Goal: Information Seeking & Learning: Compare options

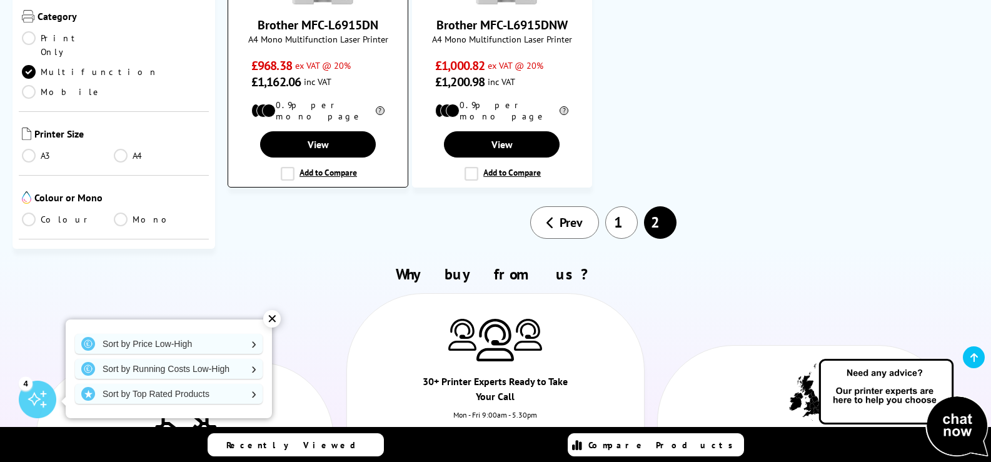
scroll to position [813, 0]
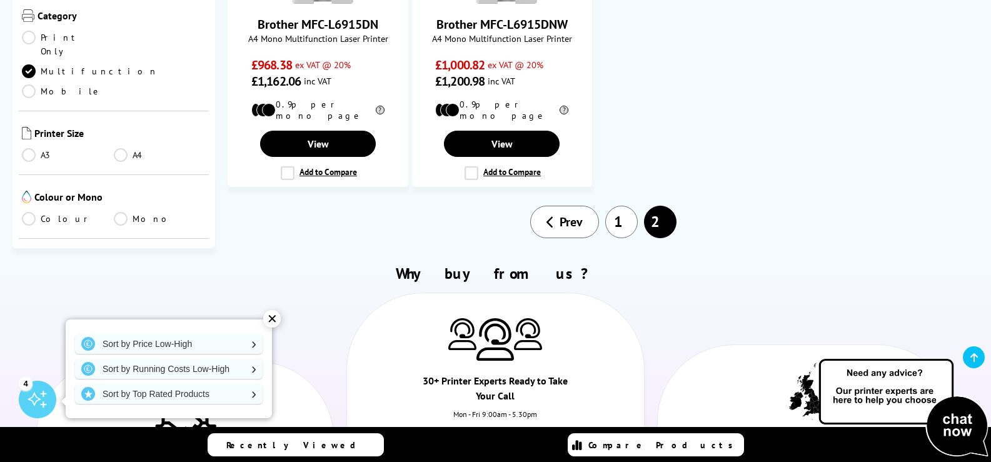
click at [564, 214] on span "Prev" at bounding box center [570, 222] width 23 height 16
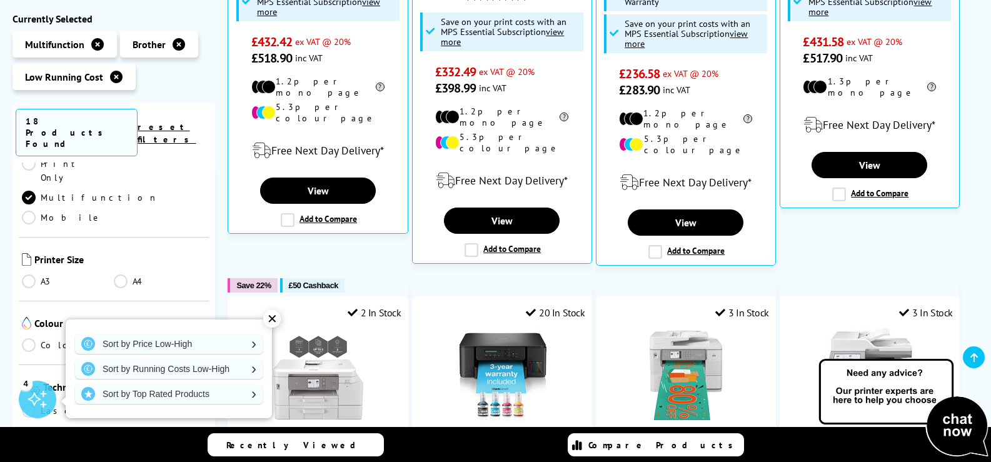
scroll to position [500, 0]
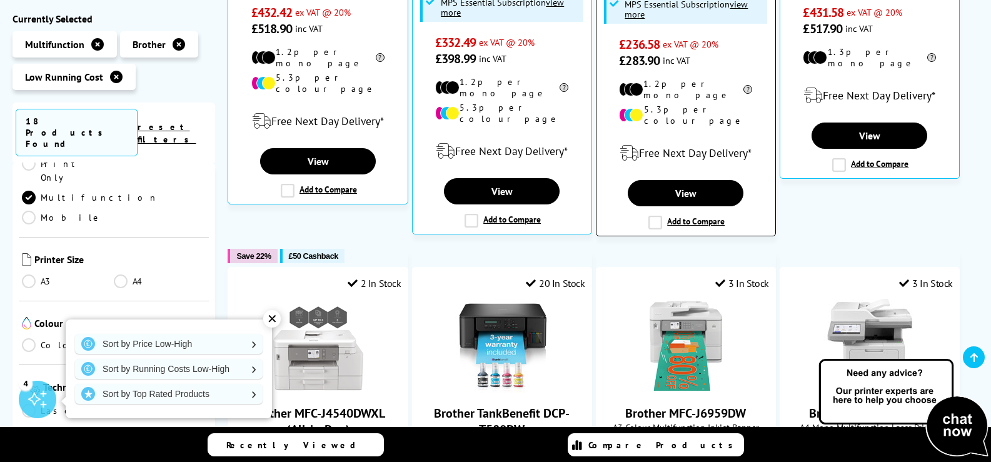
click at [659, 216] on label "Add to Compare" at bounding box center [686, 223] width 76 height 14
click at [0, 0] on input "Add to Compare" at bounding box center [0, 0] width 0 height 0
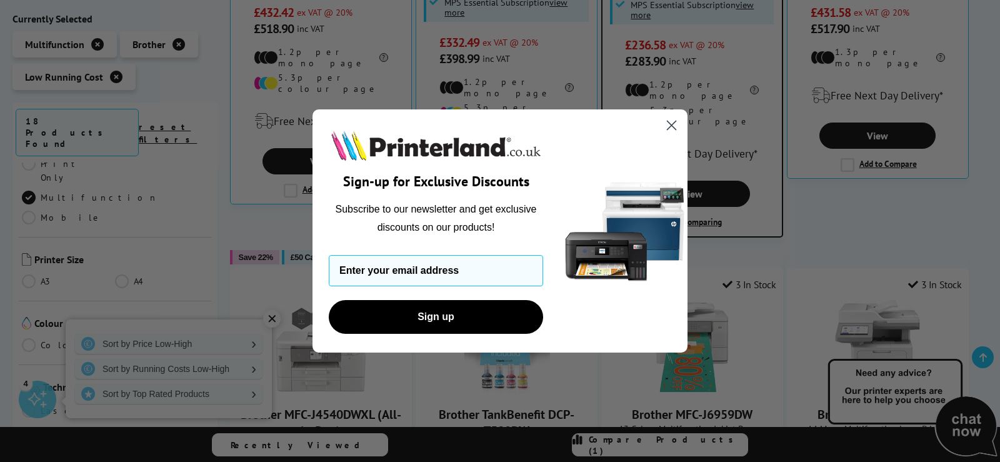
click at [669, 125] on circle "Close dialog" at bounding box center [671, 125] width 21 height 21
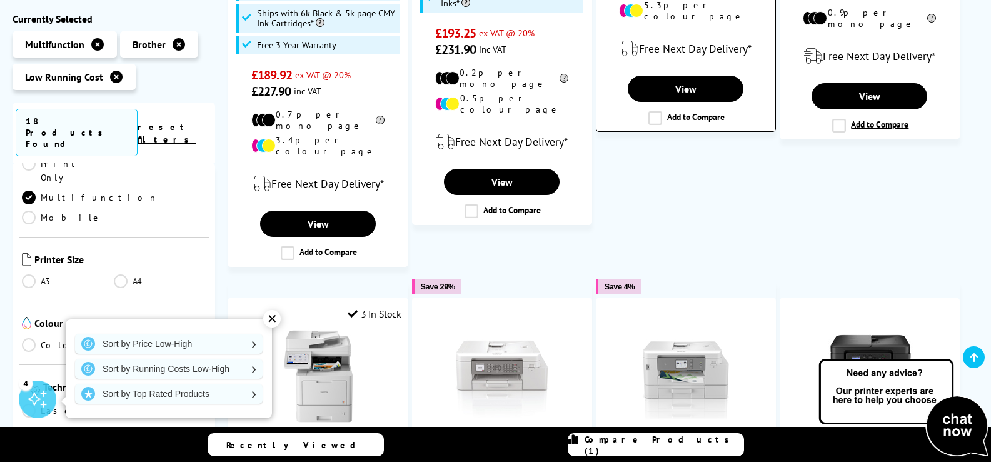
scroll to position [1063, 0]
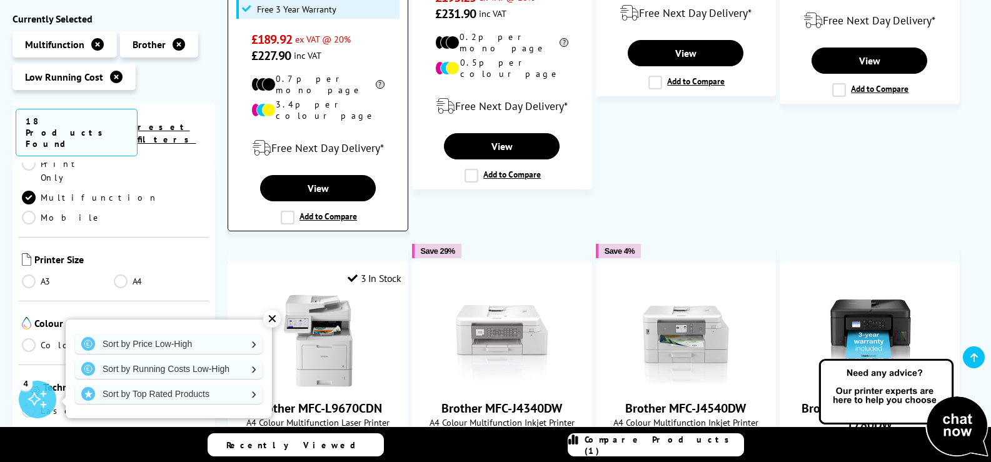
click at [286, 211] on label "Add to Compare" at bounding box center [319, 218] width 76 height 14
click at [0, 0] on input "Add to Compare" at bounding box center [0, 0] width 0 height 0
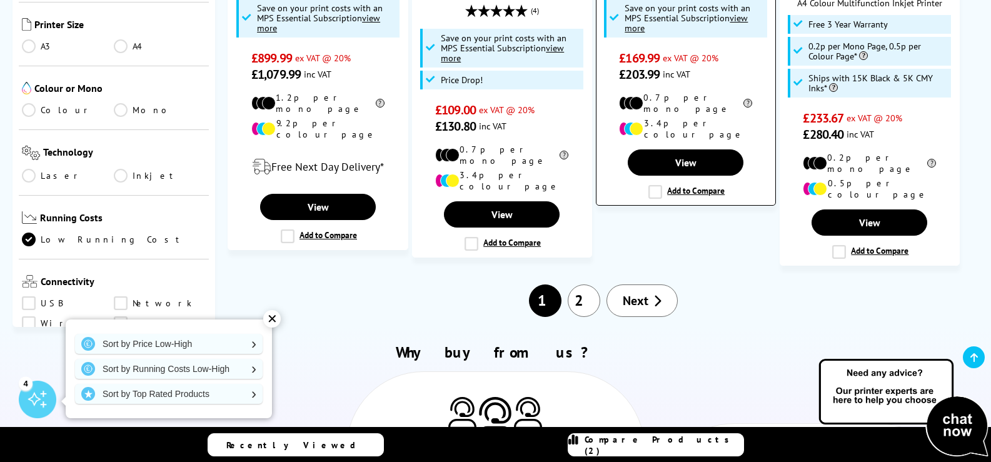
scroll to position [1501, 0]
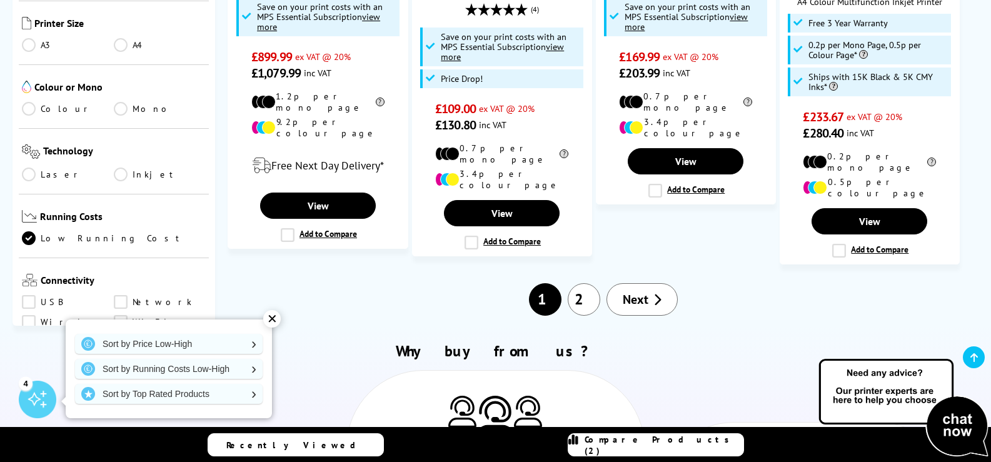
click at [624, 291] on span "Next" at bounding box center [636, 299] width 26 height 16
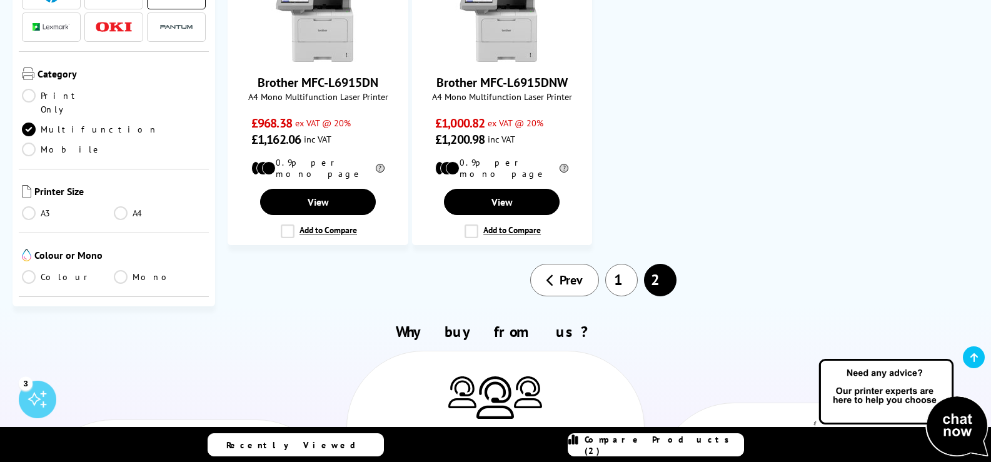
scroll to position [813, 0]
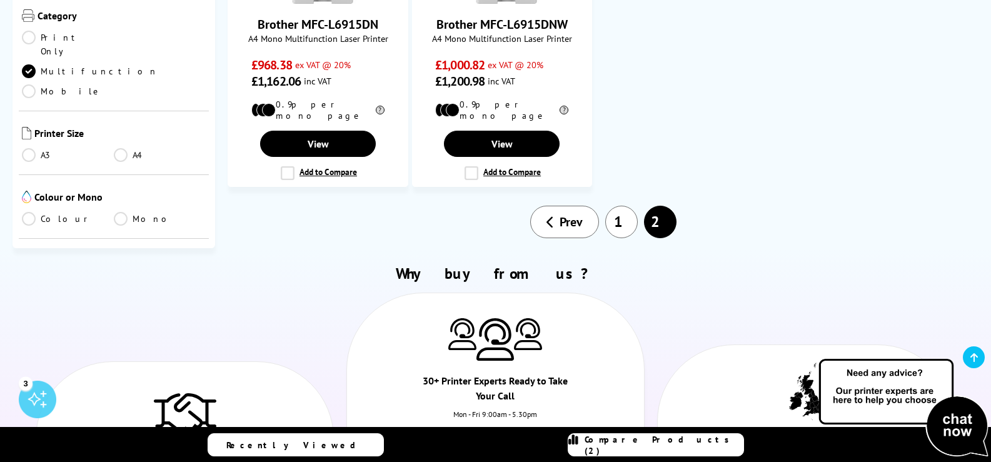
click at [567, 214] on span "Prev" at bounding box center [570, 222] width 23 height 16
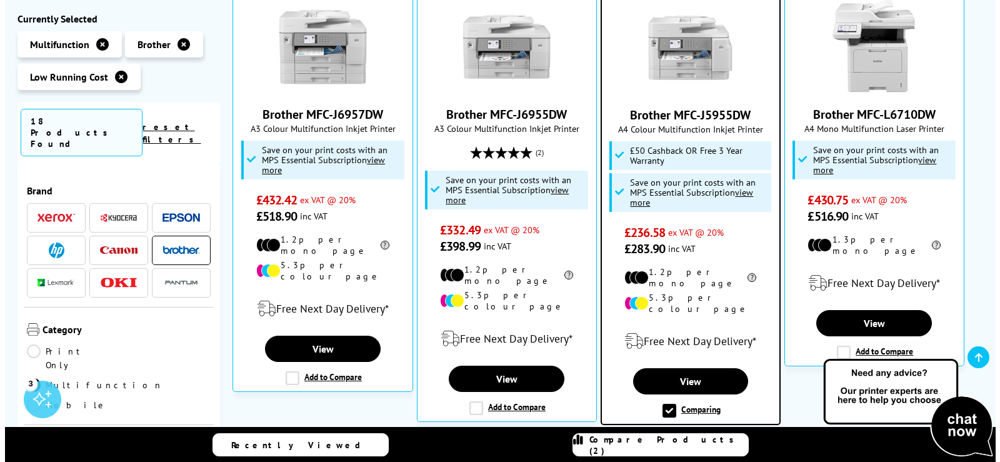
scroll to position [375, 0]
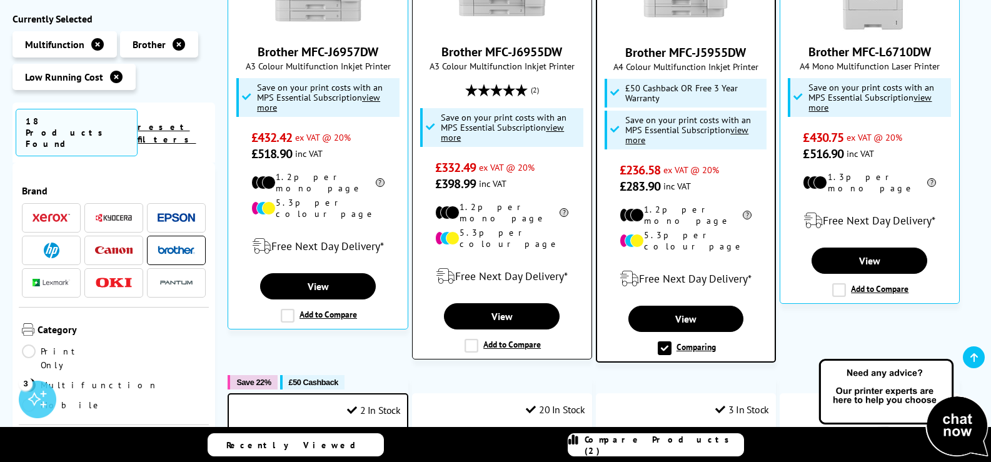
click at [473, 339] on label "Add to Compare" at bounding box center [502, 346] width 76 height 14
click at [0, 0] on input "Add to Compare" at bounding box center [0, 0] width 0 height 0
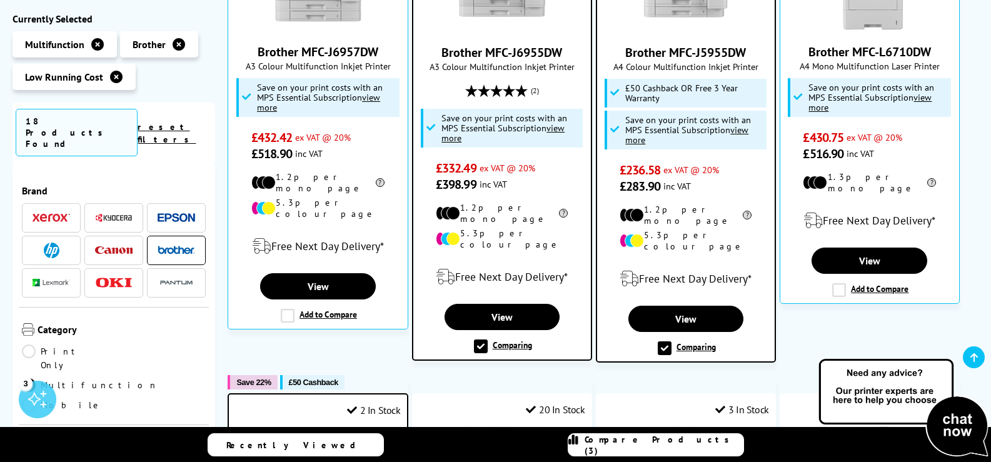
click at [654, 443] on span "Compare Products (3)" at bounding box center [663, 445] width 159 height 23
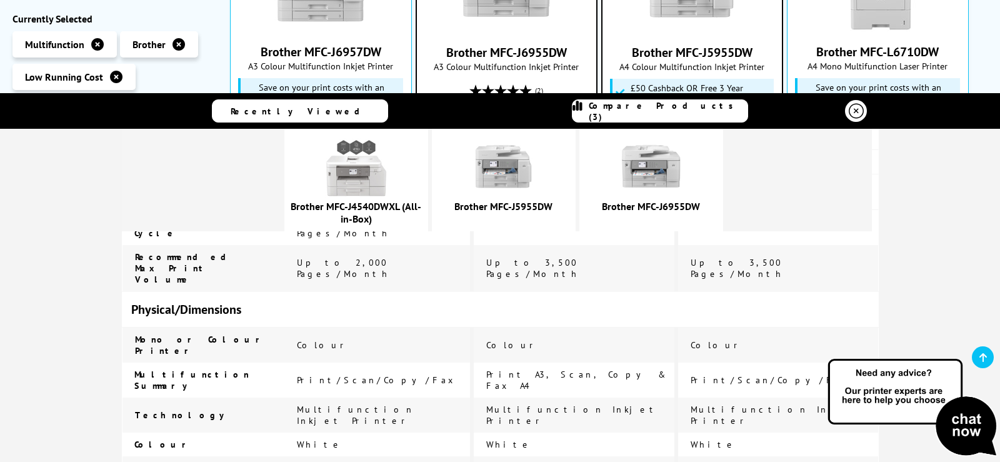
scroll to position [2757, 0]
